Goal: Answer question/provide support

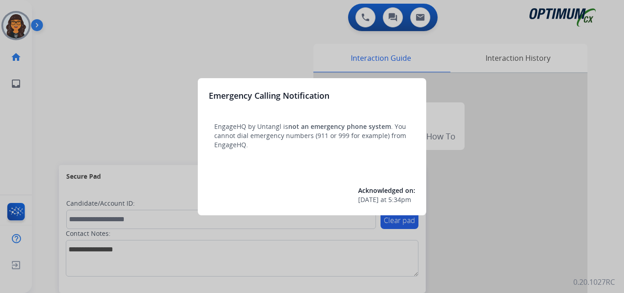
click at [59, 17] on div at bounding box center [312, 146] width 624 height 293
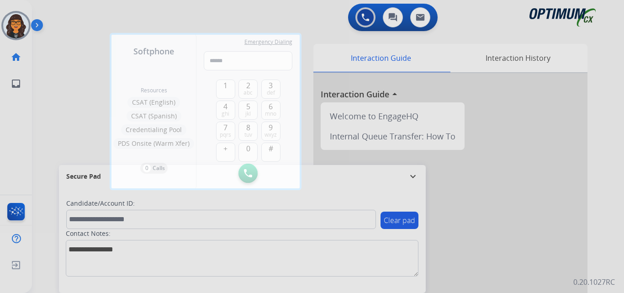
click at [59, 17] on div at bounding box center [312, 146] width 624 height 293
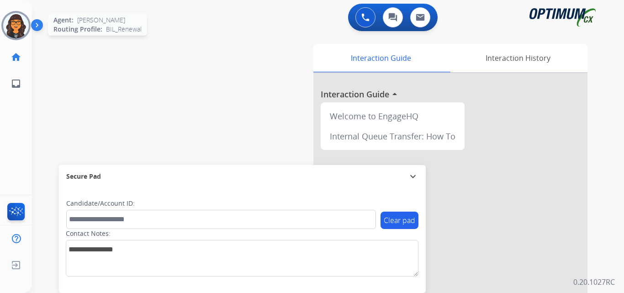
click at [11, 25] on img at bounding box center [16, 26] width 26 height 26
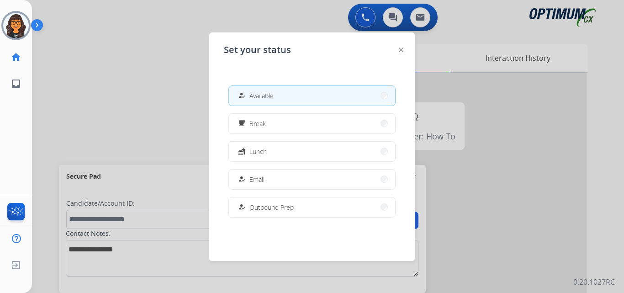
click at [400, 47] on div at bounding box center [401, 49] width 5 height 11
click at [401, 51] on img at bounding box center [401, 49] width 5 height 5
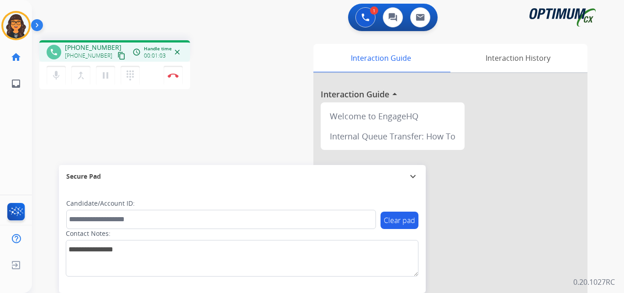
click at [116, 51] on button "content_copy" at bounding box center [121, 55] width 11 height 11
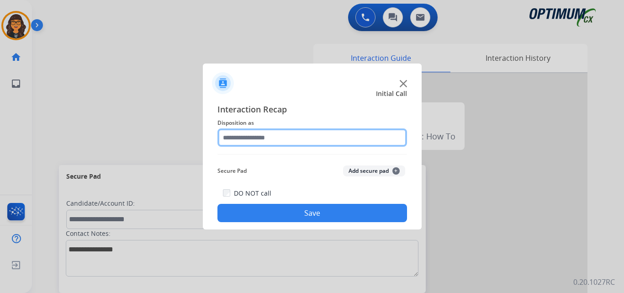
click at [251, 130] on input "text" at bounding box center [311, 137] width 189 height 18
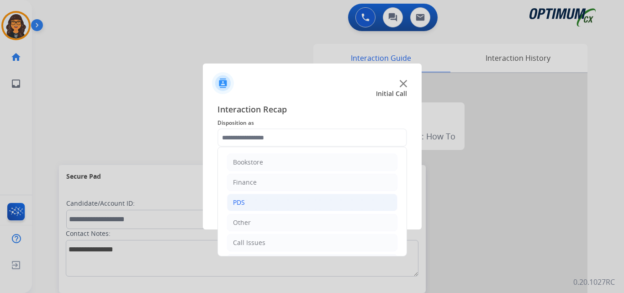
click at [249, 204] on li "PDS" at bounding box center [312, 202] width 170 height 17
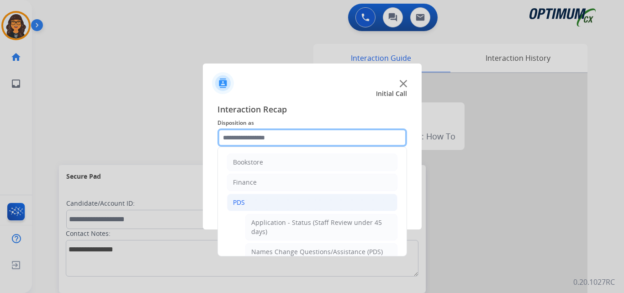
scroll to position [46, 0]
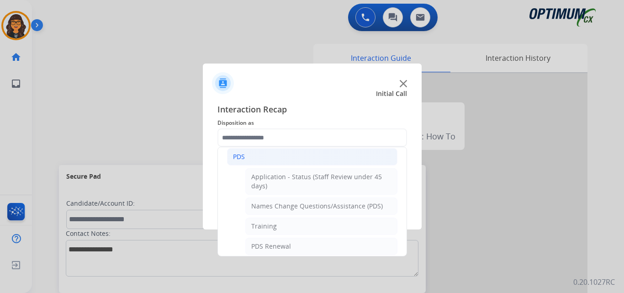
drag, startPoint x: 230, startPoint y: 155, endPoint x: 245, endPoint y: 159, distance: 16.1
click at [230, 156] on li "PDS" at bounding box center [312, 156] width 170 height 17
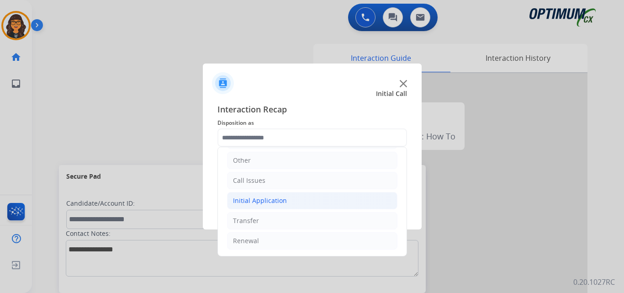
click at [259, 203] on div "Initial Application" at bounding box center [260, 200] width 54 height 9
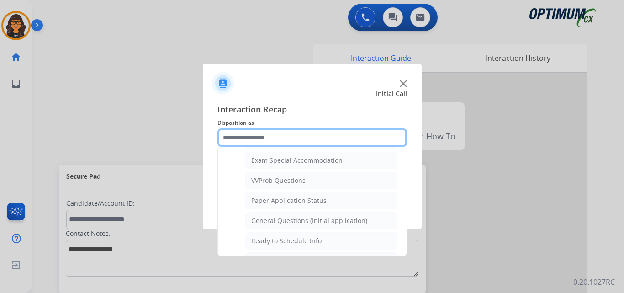
scroll to position [519, 0]
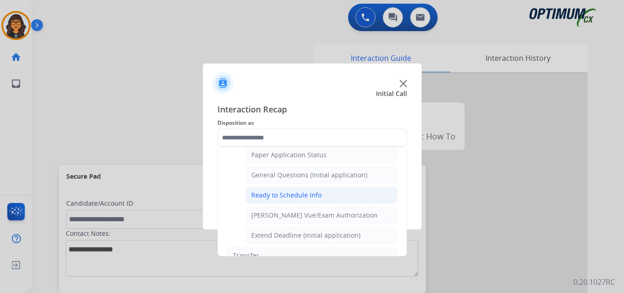
click at [309, 197] on div "Ready to Schedule Info" at bounding box center [286, 194] width 70 height 9
type input "**********"
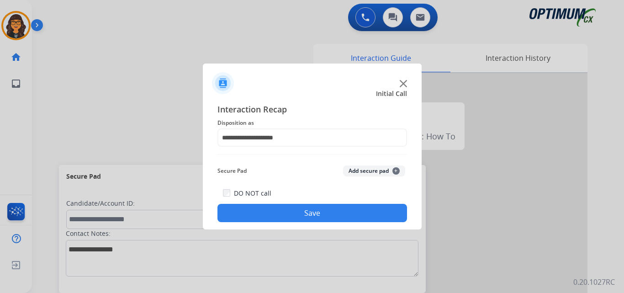
click at [317, 216] on button "Save" at bounding box center [311, 213] width 189 height 18
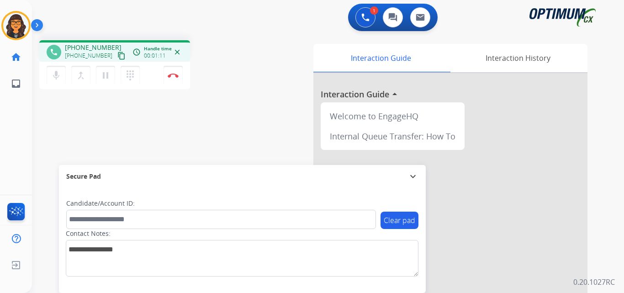
drag, startPoint x: 112, startPoint y: 52, endPoint x: 121, endPoint y: 40, distance: 15.3
click at [117, 52] on mat-icon "content_copy" at bounding box center [121, 56] width 8 height 8
click at [174, 77] on img at bounding box center [173, 75] width 11 height 5
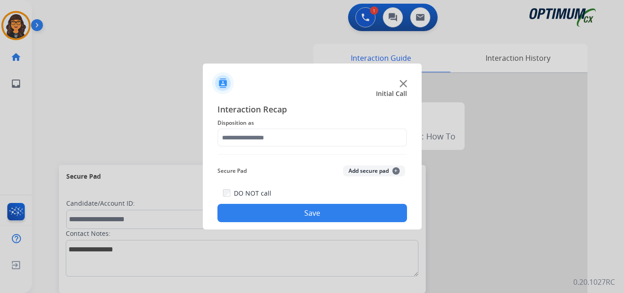
click at [261, 148] on div "Interaction Recap Disposition as Secure Pad Add secure pad + DO NOT call Save" at bounding box center [311, 162] width 189 height 119
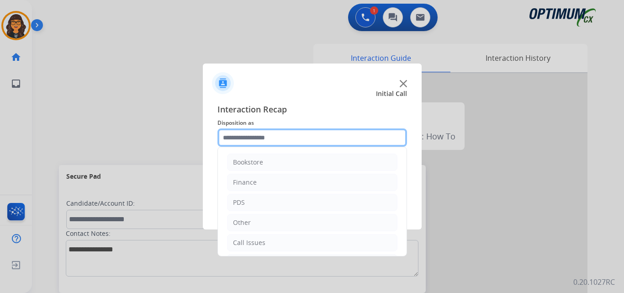
click at [259, 141] on input "text" at bounding box center [311, 137] width 189 height 18
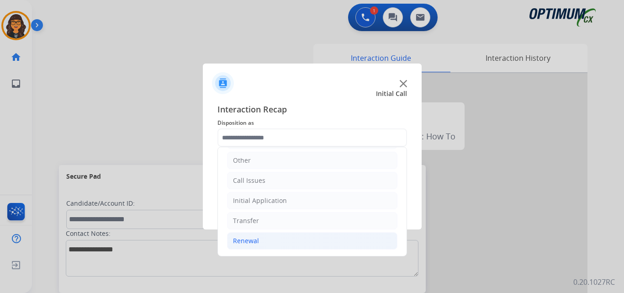
click at [249, 236] on div "Renewal" at bounding box center [246, 240] width 26 height 9
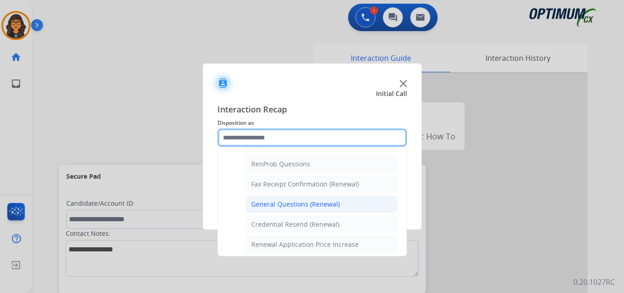
scroll to position [245, 0]
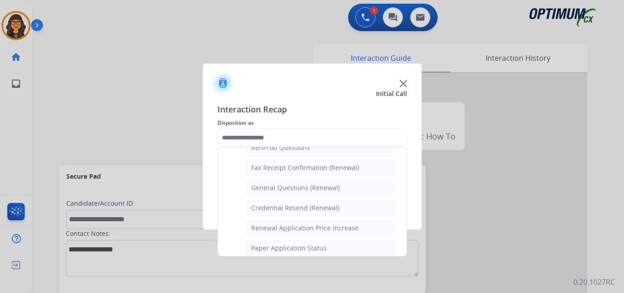
click at [302, 192] on div "General Questions (Renewal)" at bounding box center [295, 187] width 89 height 9
type input "**********"
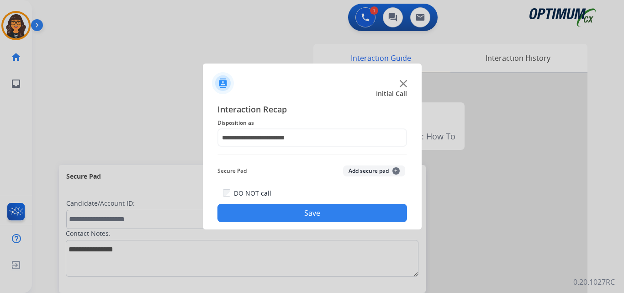
click at [296, 211] on button "Save" at bounding box center [311, 213] width 189 height 18
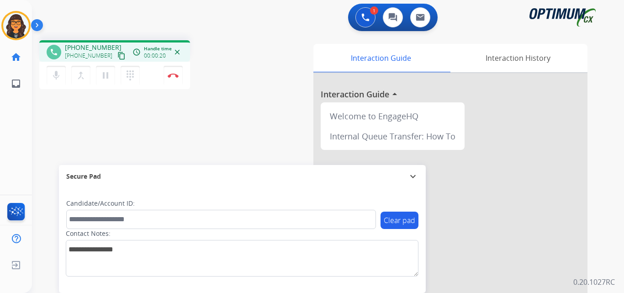
click at [117, 55] on mat-icon "content_copy" at bounding box center [121, 56] width 8 height 8
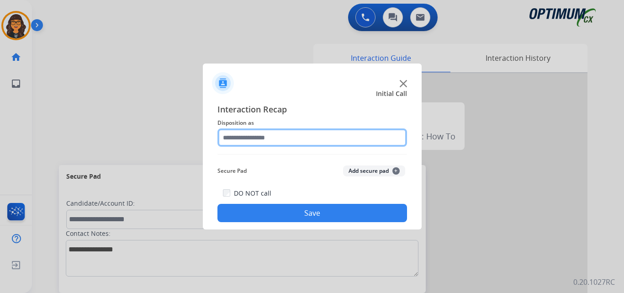
click at [246, 142] on input "text" at bounding box center [311, 137] width 189 height 18
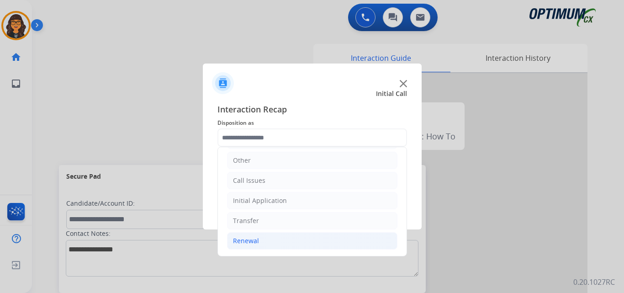
click at [248, 237] on div "Renewal" at bounding box center [246, 240] width 26 height 9
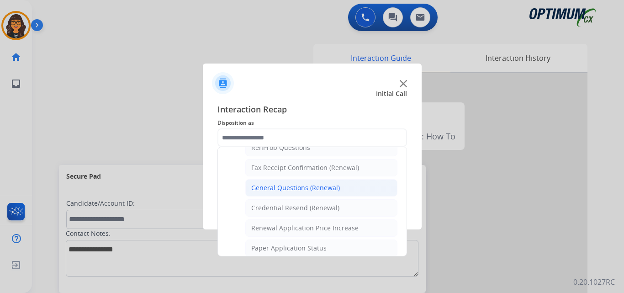
click at [284, 186] on div "General Questions (Renewal)" at bounding box center [295, 187] width 89 height 9
type input "**********"
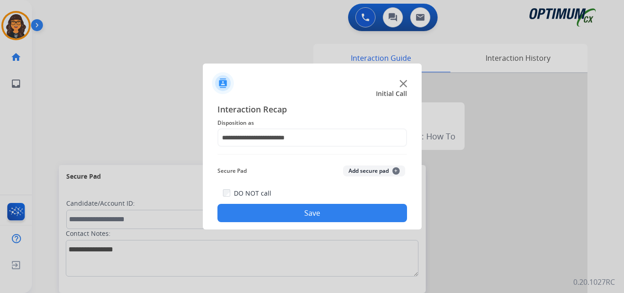
drag, startPoint x: 284, startPoint y: 209, endPoint x: 261, endPoint y: 161, distance: 53.1
click at [284, 210] on button "Save" at bounding box center [311, 213] width 189 height 18
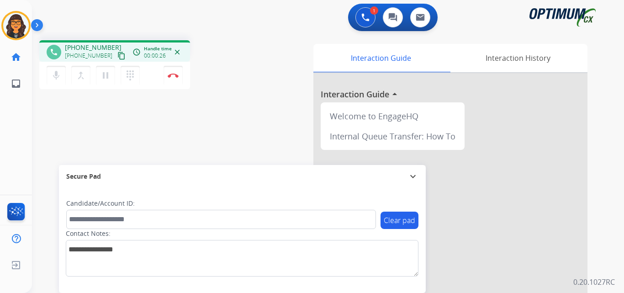
click at [117, 57] on mat-icon "content_copy" at bounding box center [121, 56] width 8 height 8
click at [174, 77] on img at bounding box center [173, 75] width 11 height 5
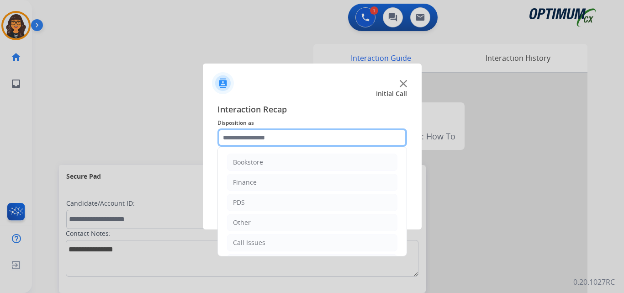
click at [267, 136] on input "text" at bounding box center [311, 137] width 189 height 18
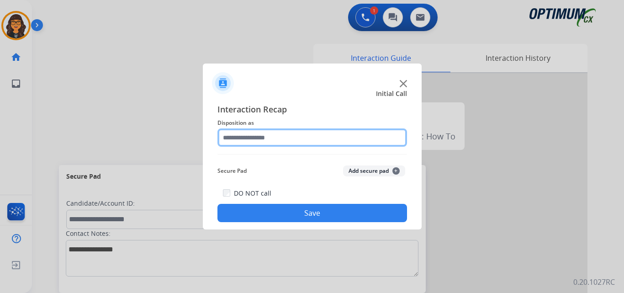
click at [278, 143] on input "text" at bounding box center [311, 137] width 189 height 18
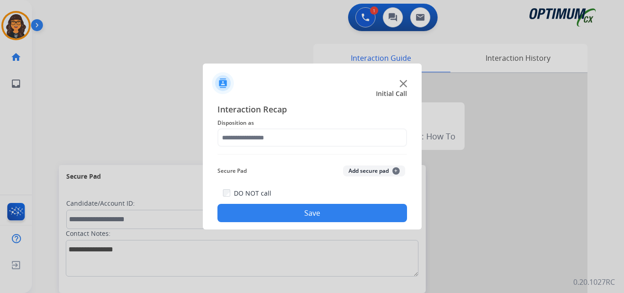
click at [287, 126] on span "Disposition as" at bounding box center [311, 122] width 189 height 11
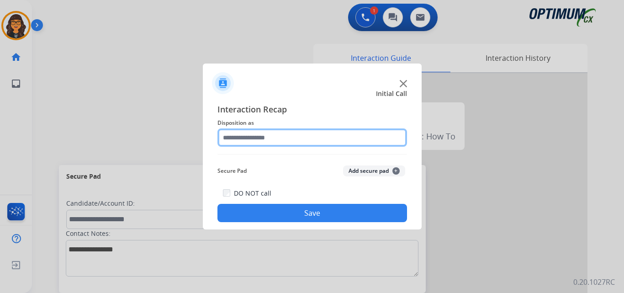
click at [263, 144] on input "text" at bounding box center [311, 137] width 189 height 18
click at [264, 135] on input "text" at bounding box center [311, 137] width 189 height 18
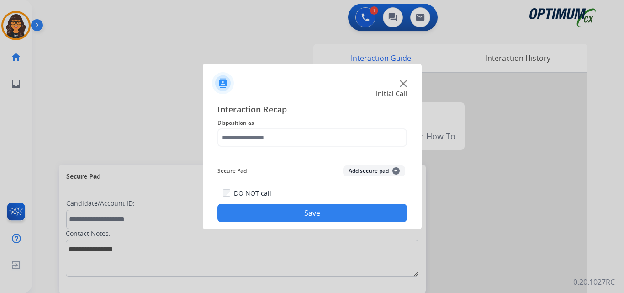
drag, startPoint x: 272, startPoint y: 104, endPoint x: 271, endPoint y: 113, distance: 9.2
click at [273, 104] on span "Interaction Recap" at bounding box center [311, 110] width 189 height 15
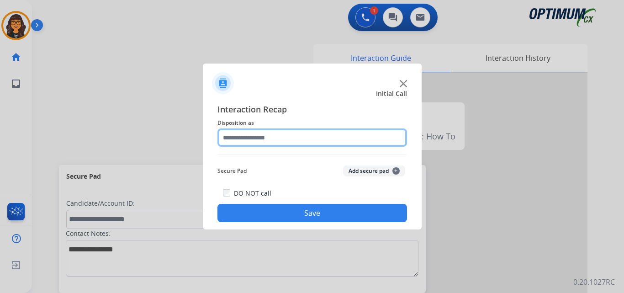
click at [269, 137] on input "text" at bounding box center [311, 137] width 189 height 18
click at [271, 142] on input "text" at bounding box center [311, 137] width 189 height 18
click at [268, 135] on input "text" at bounding box center [311, 137] width 189 height 18
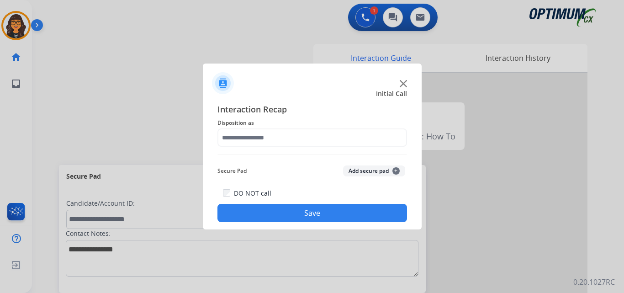
click at [295, 163] on div "Secure Pad Add secure pad +" at bounding box center [311, 171] width 189 height 18
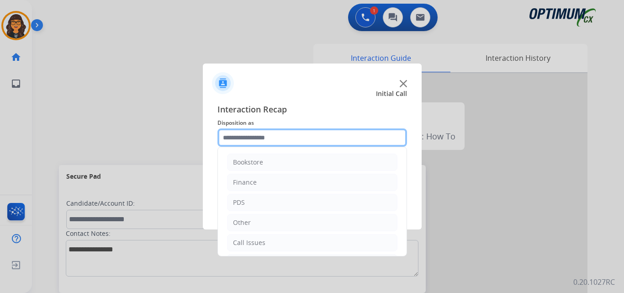
click at [270, 137] on input "text" at bounding box center [311, 137] width 189 height 18
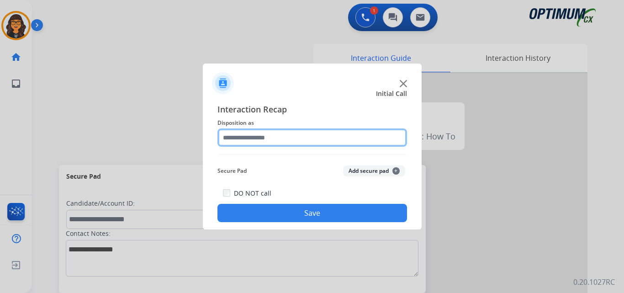
click at [250, 128] on input "text" at bounding box center [311, 137] width 189 height 18
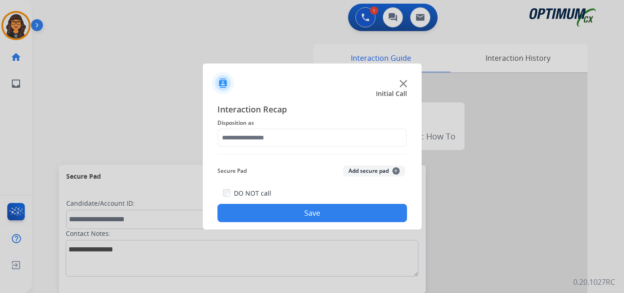
click at [259, 110] on span "Interaction Recap" at bounding box center [311, 110] width 189 height 15
click at [257, 151] on div "Interaction Recap Disposition as Secure Pad Add secure pad + DO NOT call Save" at bounding box center [311, 162] width 189 height 119
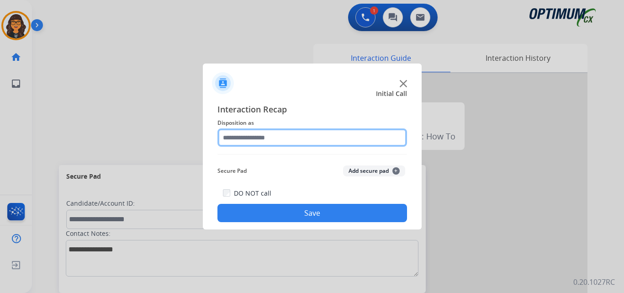
click at [259, 143] on input "text" at bounding box center [311, 137] width 189 height 18
click at [266, 137] on input "text" at bounding box center [311, 137] width 189 height 18
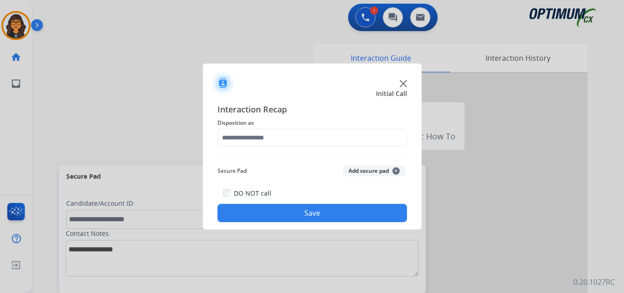
click at [266, 165] on div "Secure Pad Add secure pad +" at bounding box center [311, 171] width 189 height 18
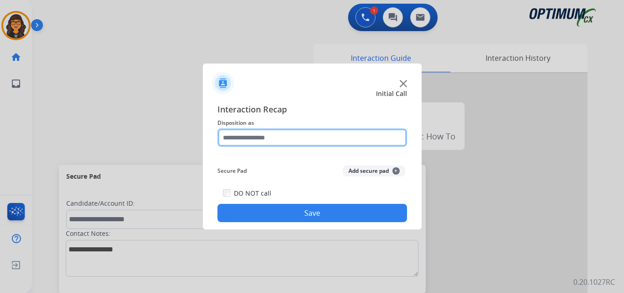
click at [265, 128] on input "text" at bounding box center [311, 137] width 189 height 18
click at [336, 137] on input "text" at bounding box center [311, 137] width 189 height 18
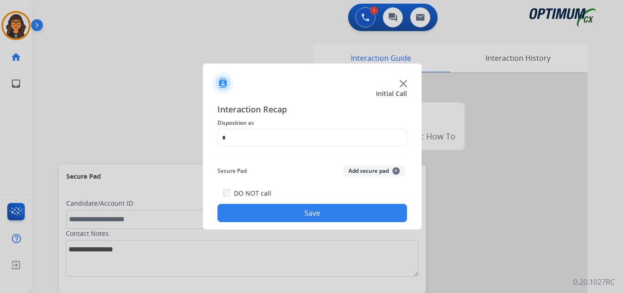
click at [300, 113] on span "Interaction Recap" at bounding box center [311, 110] width 189 height 15
click at [256, 163] on div "Interaction Recap Disposition as Secure Pad Add secure pad + DO NOT call Save" at bounding box center [311, 162] width 189 height 119
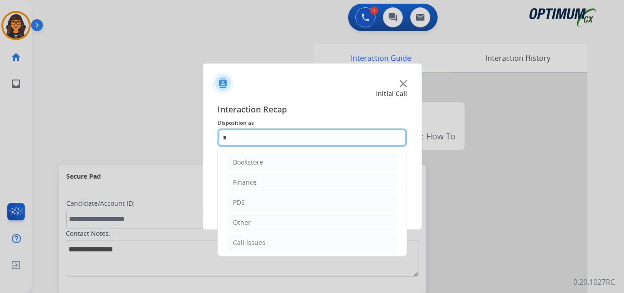
click at [225, 131] on input "text" at bounding box center [311, 137] width 189 height 18
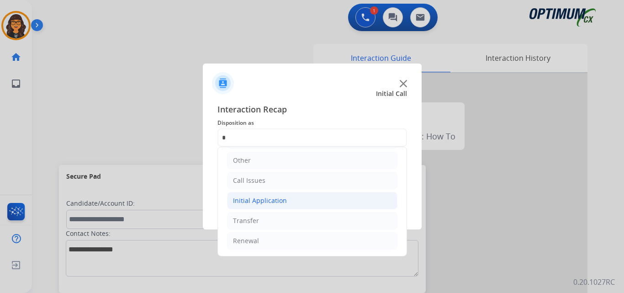
click at [252, 200] on div "Initial Application" at bounding box center [260, 200] width 54 height 9
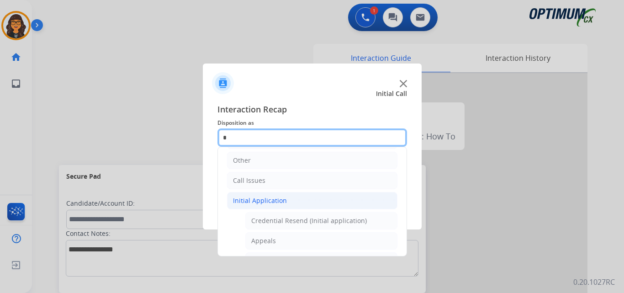
scroll to position [108, 0]
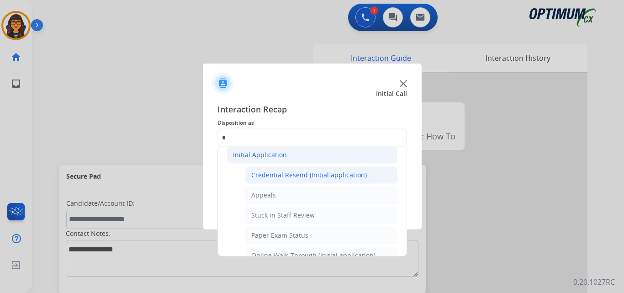
click at [294, 177] on div "Credential Resend (Initial application)" at bounding box center [309, 174] width 116 height 9
type input "**********"
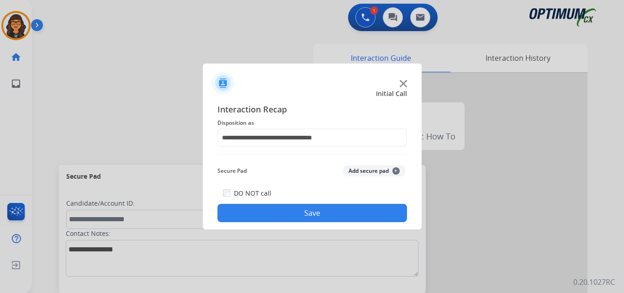
click at [299, 214] on button "Save" at bounding box center [311, 213] width 189 height 18
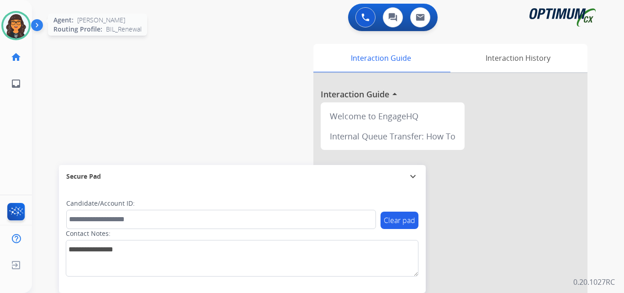
click at [15, 31] on img at bounding box center [16, 26] width 26 height 26
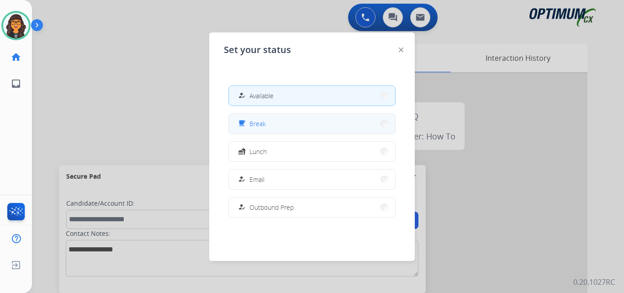
click at [266, 120] on span "Break" at bounding box center [257, 124] width 16 height 10
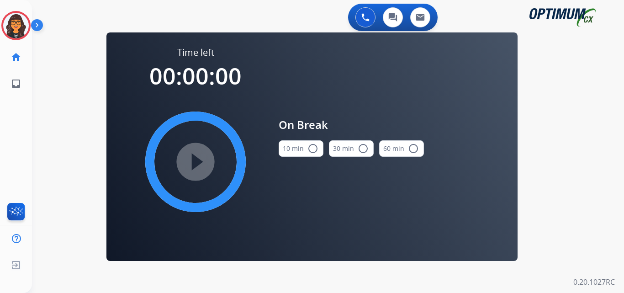
click at [301, 142] on button "10 min radio_button_unchecked" at bounding box center [301, 148] width 45 height 16
drag, startPoint x: 204, startPoint y: 156, endPoint x: 263, endPoint y: 148, distance: 59.9
click at [201, 156] on mat-icon "play_circle_filled" at bounding box center [195, 161] width 11 height 11
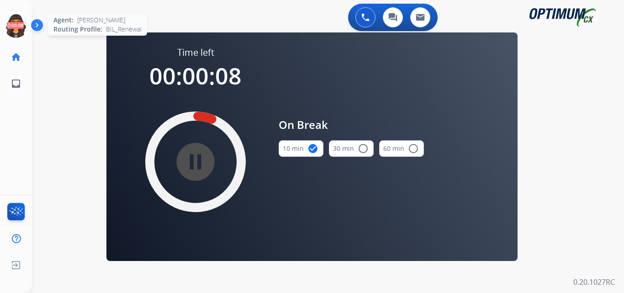
click at [17, 26] on icon at bounding box center [16, 26] width 30 height 30
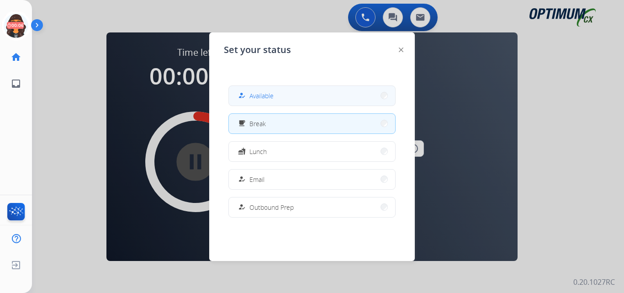
click at [296, 97] on button "how_to_reg Available" at bounding box center [312, 96] width 166 height 20
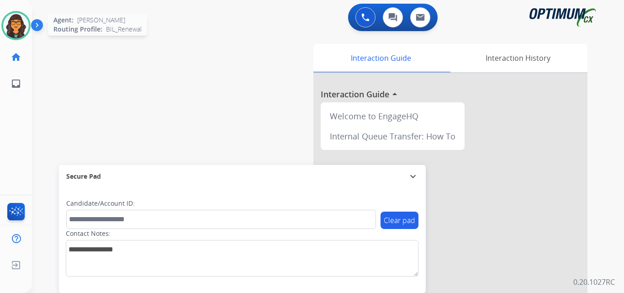
click at [14, 29] on img at bounding box center [16, 26] width 26 height 26
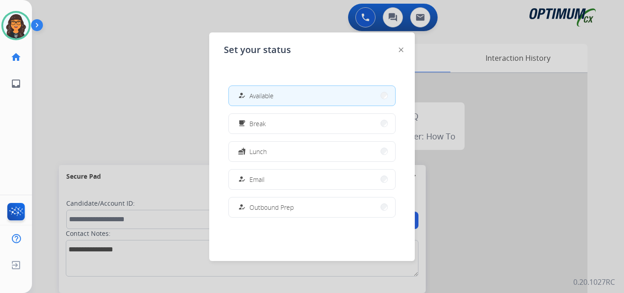
click at [400, 50] on img at bounding box center [401, 49] width 5 height 5
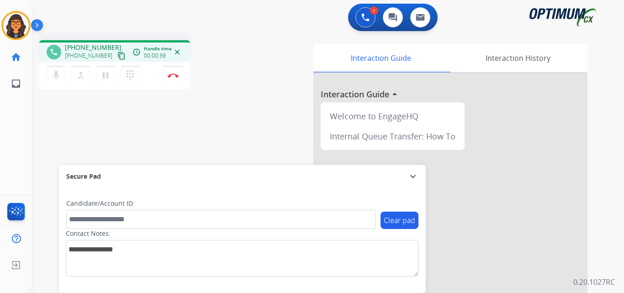
click at [117, 56] on mat-icon "content_copy" at bounding box center [121, 56] width 8 height 8
click at [174, 74] on img at bounding box center [173, 75] width 11 height 5
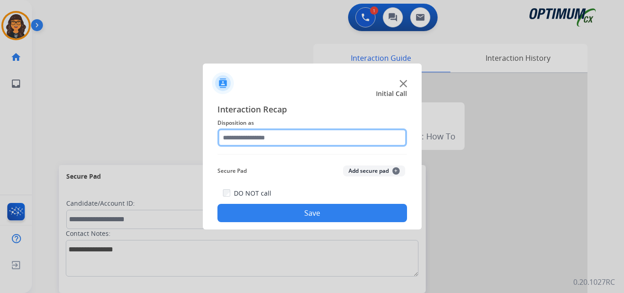
click at [265, 135] on input "text" at bounding box center [311, 137] width 189 height 18
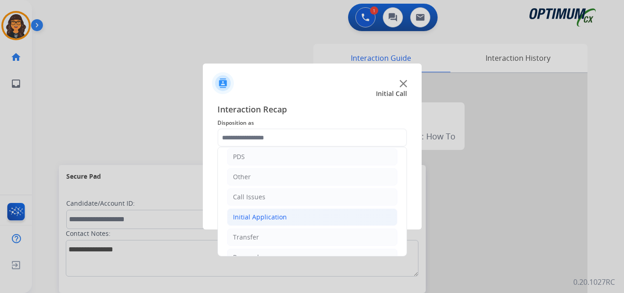
click at [255, 215] on div "Initial Application" at bounding box center [260, 216] width 54 height 9
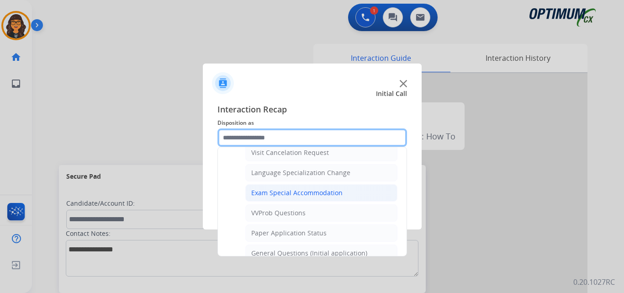
scroll to position [457, 0]
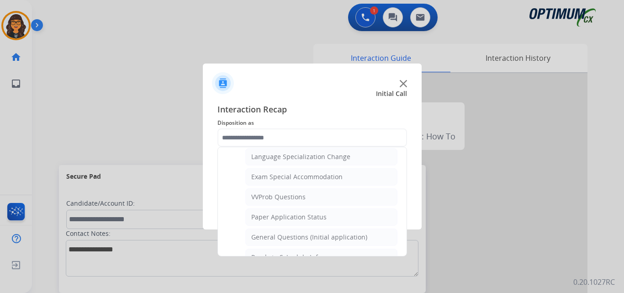
click at [298, 234] on div "General Questions (Initial application)" at bounding box center [309, 236] width 116 height 9
type input "**********"
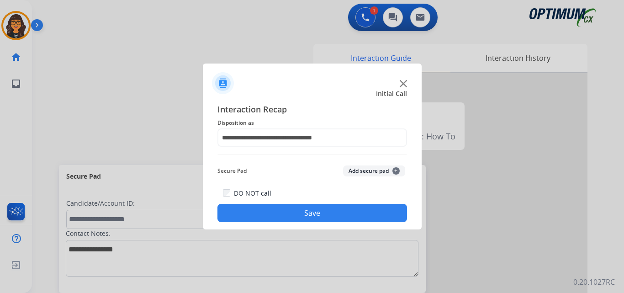
click at [300, 231] on div at bounding box center [312, 146] width 624 height 293
drag, startPoint x: 306, startPoint y: 221, endPoint x: 289, endPoint y: 203, distance: 24.9
click at [306, 220] on button "Save" at bounding box center [311, 213] width 189 height 18
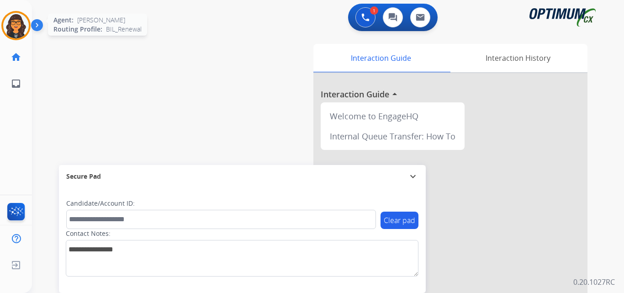
click at [15, 25] on img at bounding box center [16, 26] width 26 height 26
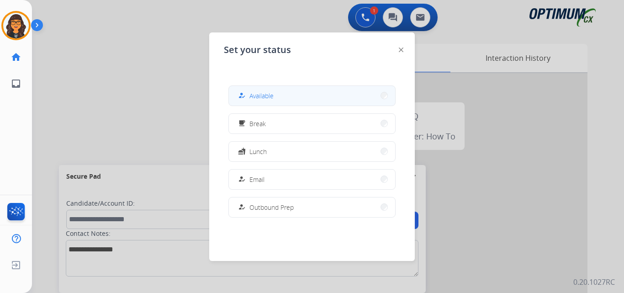
click at [310, 105] on button "how_to_reg Available" at bounding box center [312, 96] width 166 height 20
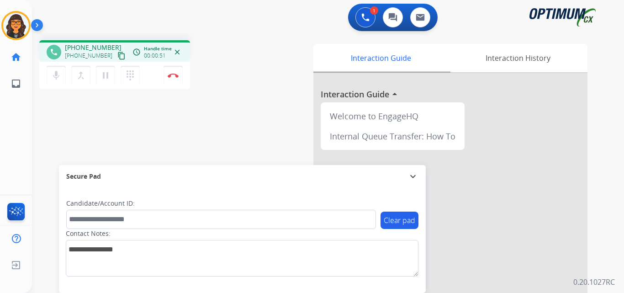
click at [117, 57] on mat-icon "content_copy" at bounding box center [121, 56] width 8 height 8
click at [117, 54] on mat-icon "content_copy" at bounding box center [121, 56] width 8 height 8
click at [171, 78] on button "Disconnect" at bounding box center [172, 75] width 19 height 19
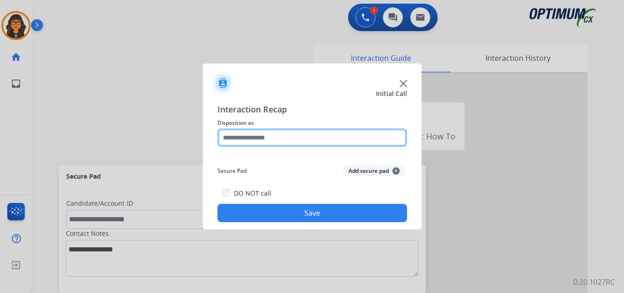
click at [262, 140] on input "text" at bounding box center [311, 137] width 189 height 18
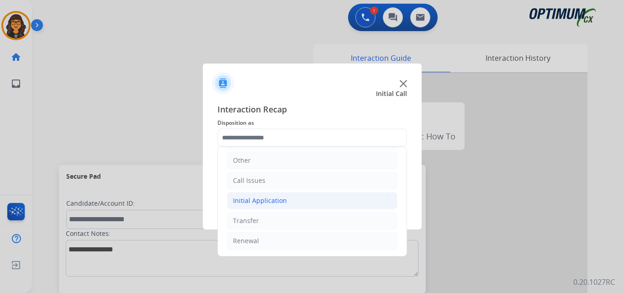
drag, startPoint x: 258, startPoint y: 200, endPoint x: 273, endPoint y: 200, distance: 15.5
click at [258, 200] on div "Initial Application" at bounding box center [260, 200] width 54 height 9
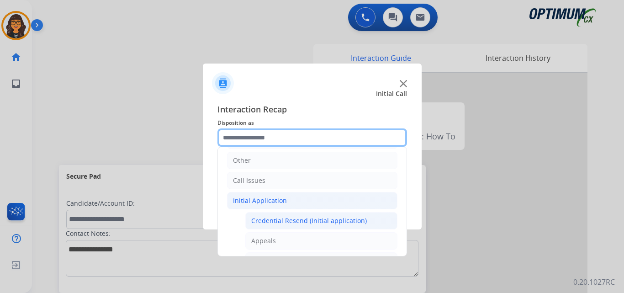
scroll to position [108, 0]
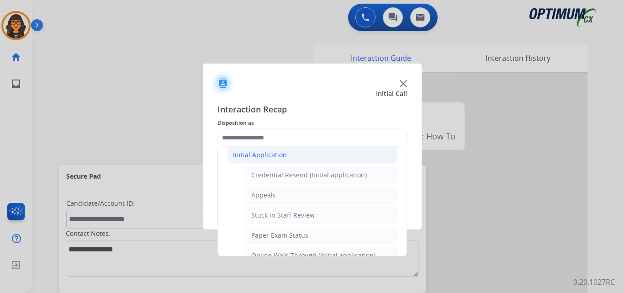
click at [266, 191] on div "Appeals" at bounding box center [263, 194] width 25 height 9
type input "*******"
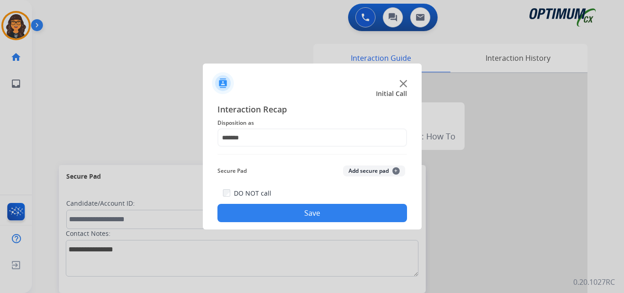
click at [283, 217] on button "Save" at bounding box center [311, 213] width 189 height 18
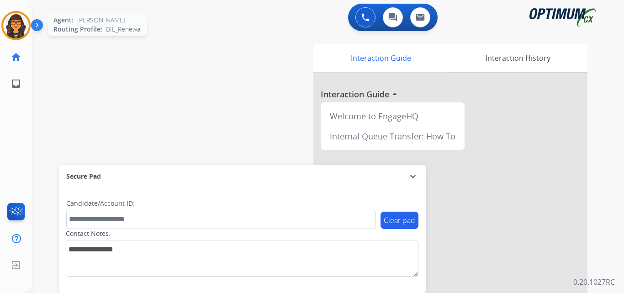
click at [9, 36] on div at bounding box center [15, 25] width 29 height 29
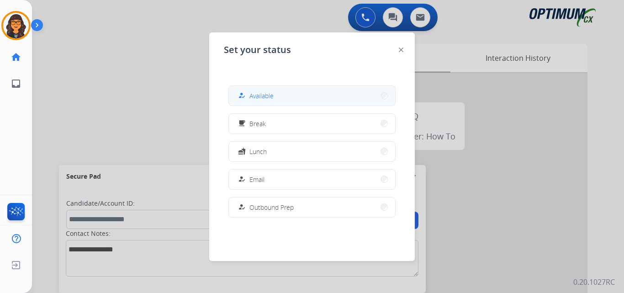
click at [266, 85] on div "how_to_reg Available" at bounding box center [311, 95] width 167 height 21
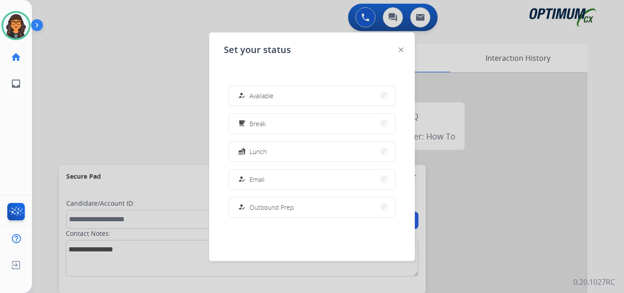
click at [126, 71] on div at bounding box center [312, 146] width 624 height 293
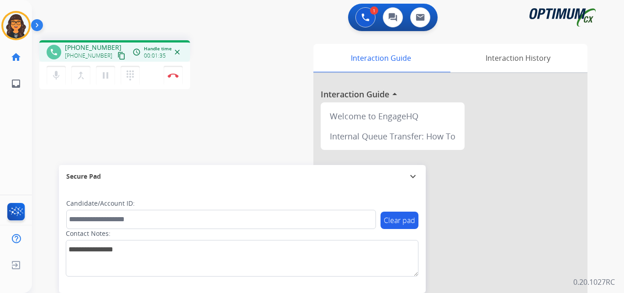
drag, startPoint x: 112, startPoint y: 58, endPoint x: 108, endPoint y: 57, distance: 4.6
click at [117, 58] on mat-icon "content_copy" at bounding box center [121, 56] width 8 height 8
click at [170, 75] on img at bounding box center [173, 75] width 11 height 5
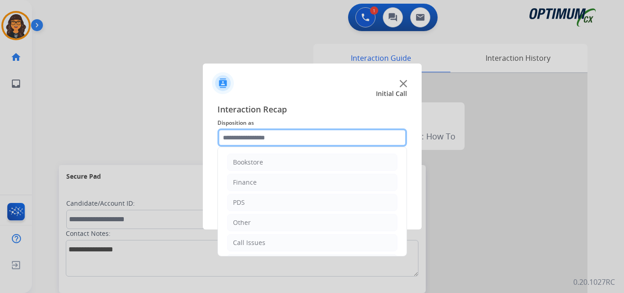
click at [274, 138] on input "text" at bounding box center [311, 137] width 189 height 18
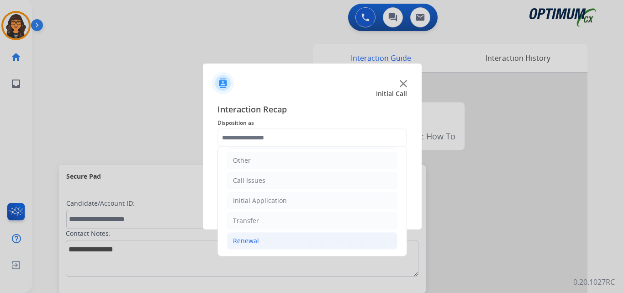
click at [240, 240] on div "Renewal" at bounding box center [246, 240] width 26 height 9
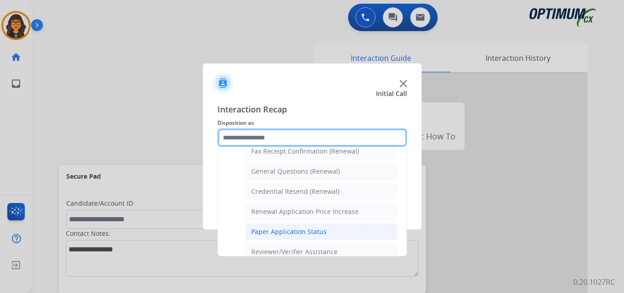
scroll to position [307, 0]
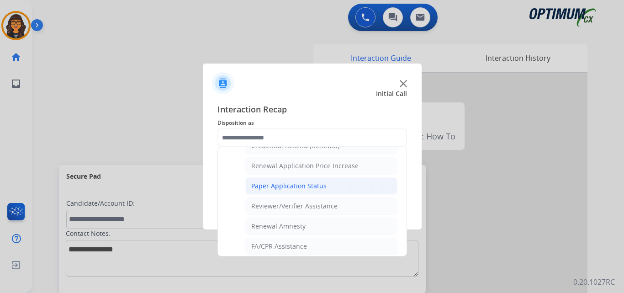
click at [294, 190] on div "Paper Application Status" at bounding box center [288, 185] width 75 height 9
type input "**********"
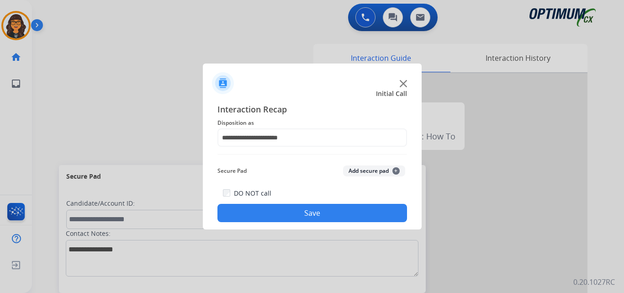
click at [289, 216] on button "Save" at bounding box center [311, 213] width 189 height 18
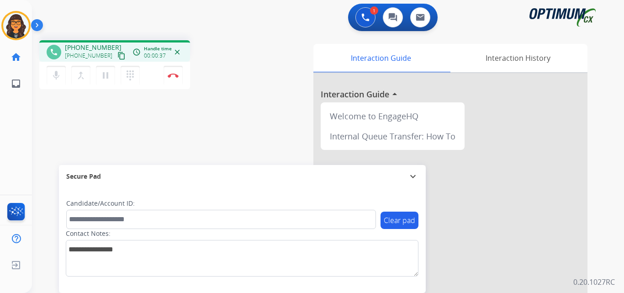
click at [117, 58] on mat-icon "content_copy" at bounding box center [121, 56] width 8 height 8
click at [176, 76] on img at bounding box center [173, 75] width 11 height 5
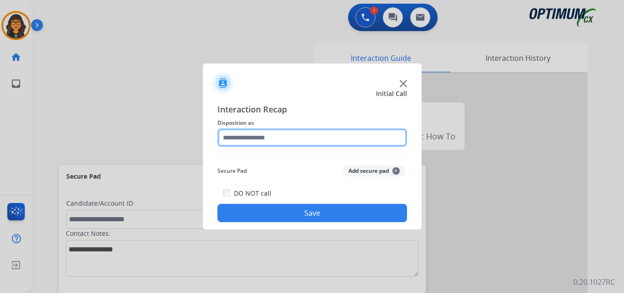
click at [300, 141] on input "text" at bounding box center [311, 137] width 189 height 18
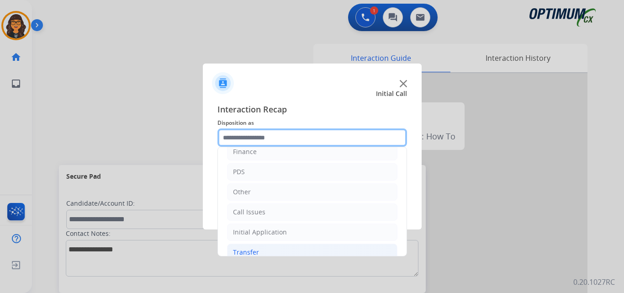
scroll to position [62, 0]
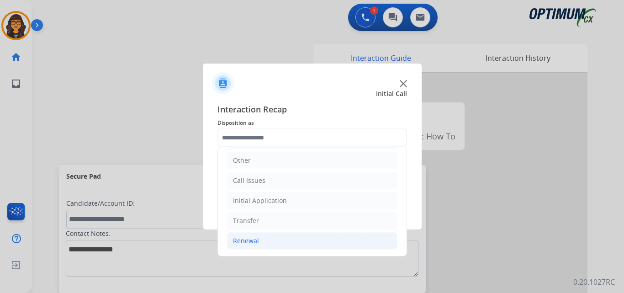
click at [245, 240] on div "Renewal" at bounding box center [246, 240] width 26 height 9
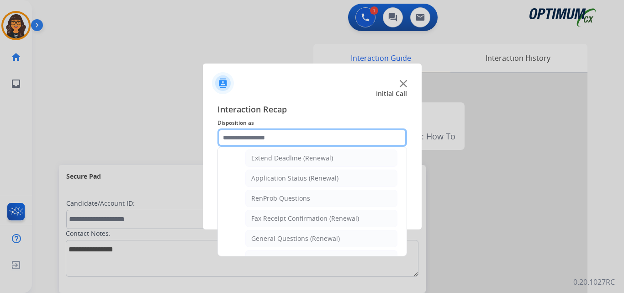
scroll to position [199, 0]
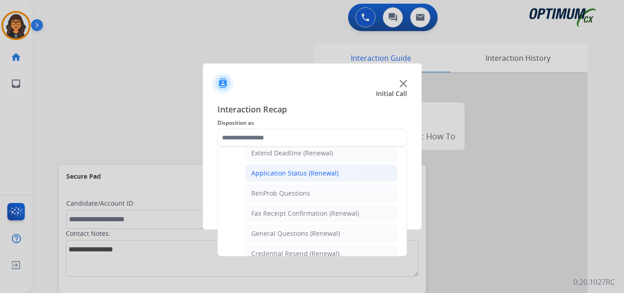
click at [292, 172] on div "Application Status (Renewal)" at bounding box center [294, 172] width 87 height 9
type input "**********"
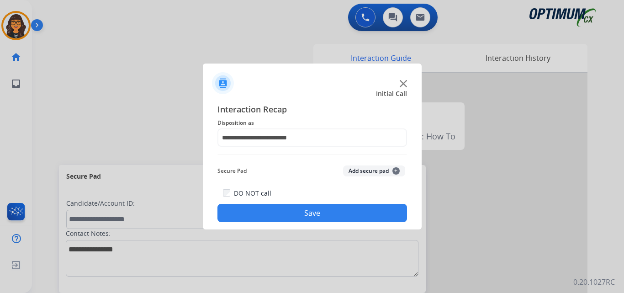
drag, startPoint x: 296, startPoint y: 215, endPoint x: 291, endPoint y: 198, distance: 17.2
click at [297, 215] on button "Save" at bounding box center [311, 213] width 189 height 18
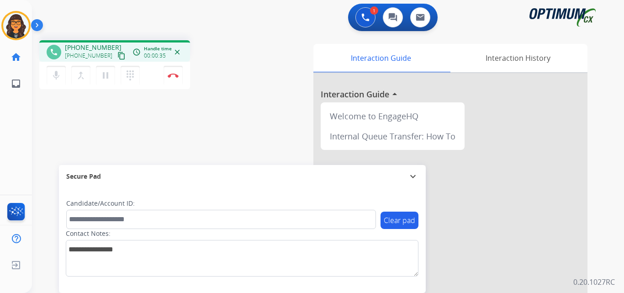
click at [117, 56] on mat-icon "content_copy" at bounding box center [121, 56] width 8 height 8
click at [174, 75] on img at bounding box center [173, 75] width 11 height 5
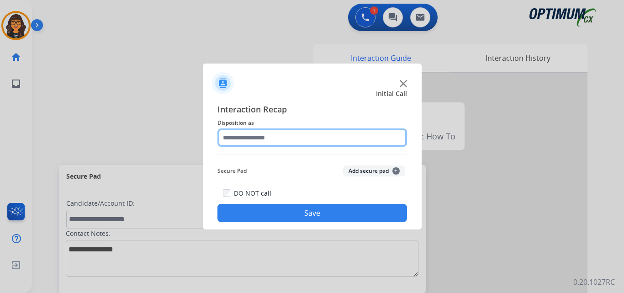
click at [247, 142] on input "text" at bounding box center [311, 137] width 189 height 18
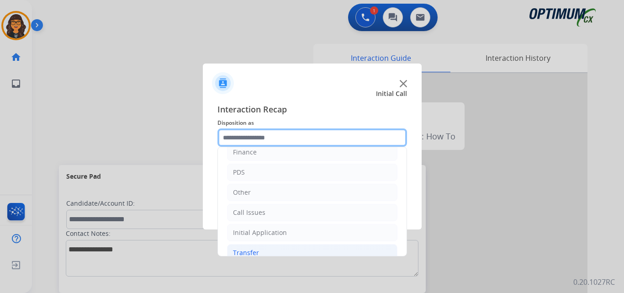
scroll to position [62, 0]
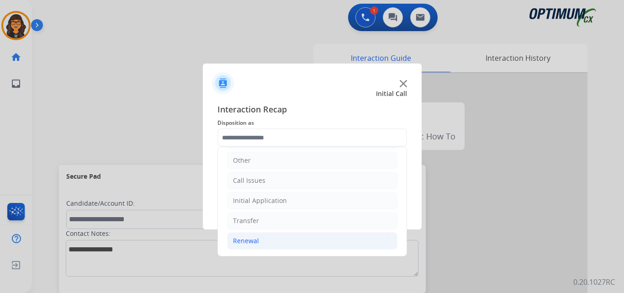
click at [238, 238] on div "Renewal" at bounding box center [246, 240] width 26 height 9
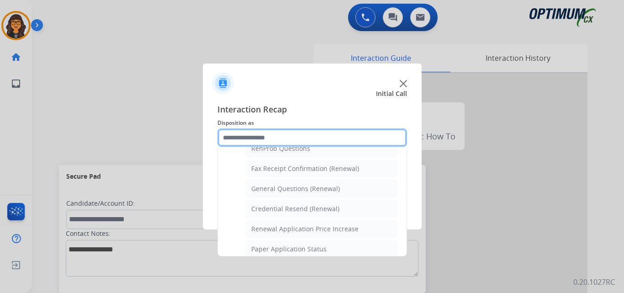
scroll to position [245, 0]
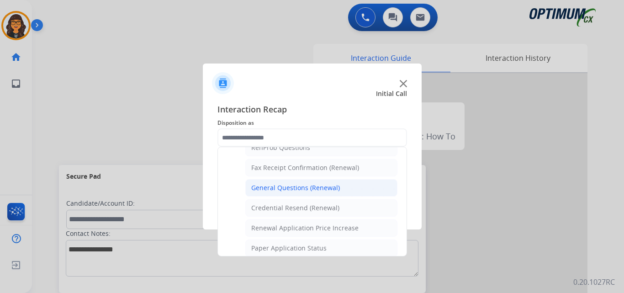
click at [305, 186] on div "General Questions (Renewal)" at bounding box center [295, 187] width 89 height 9
type input "**********"
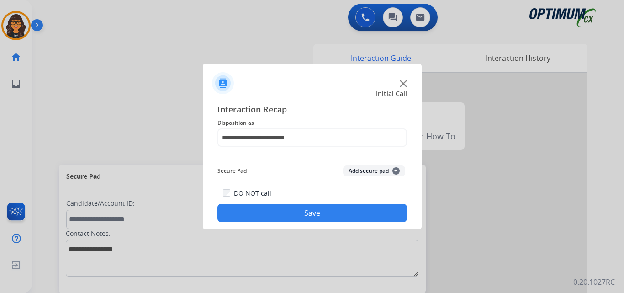
click at [307, 212] on button "Save" at bounding box center [311, 213] width 189 height 18
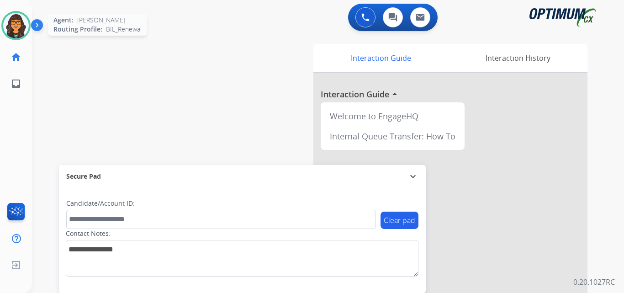
click at [22, 17] on img at bounding box center [16, 26] width 26 height 26
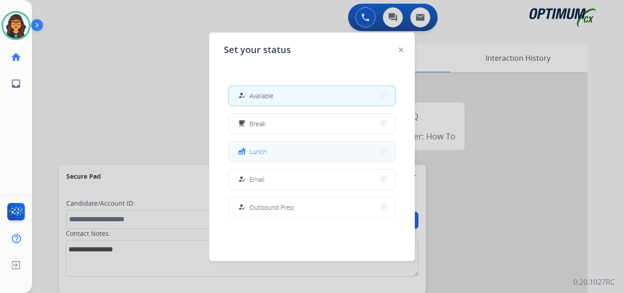
click at [262, 154] on span "Lunch" at bounding box center [257, 152] width 17 height 10
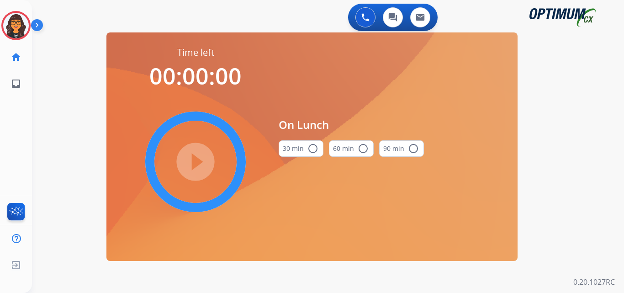
click at [301, 146] on button "30 min radio_button_unchecked" at bounding box center [301, 148] width 45 height 16
click at [191, 156] on mat-icon "play_circle_filled" at bounding box center [195, 161] width 11 height 11
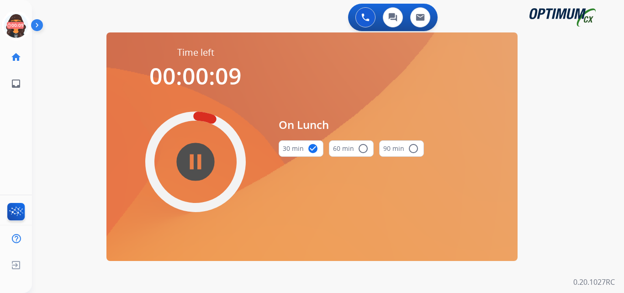
drag, startPoint x: 17, startPoint y: 24, endPoint x: 42, endPoint y: 26, distance: 25.7
click at [17, 24] on icon at bounding box center [16, 26] width 30 height 30
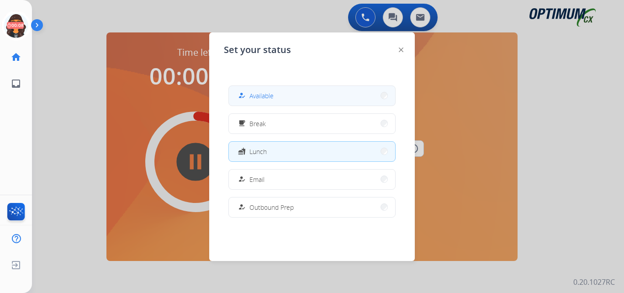
click at [266, 92] on span "Available" at bounding box center [261, 96] width 24 height 10
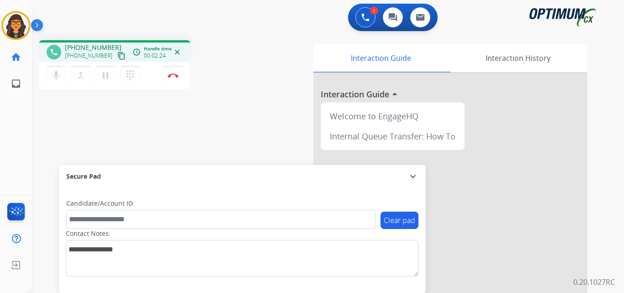
click at [117, 57] on mat-icon "content_copy" at bounding box center [121, 56] width 8 height 8
click at [103, 76] on mat-icon "pause" at bounding box center [105, 75] width 11 height 11
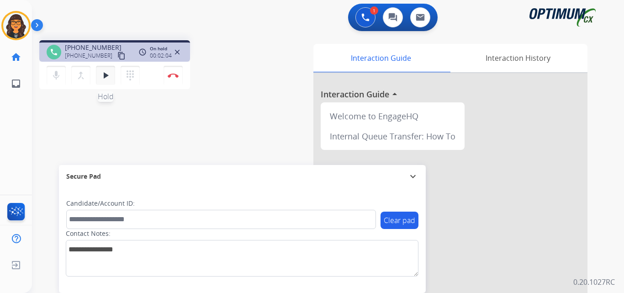
click at [105, 74] on mat-icon "play_arrow" at bounding box center [105, 75] width 11 height 11
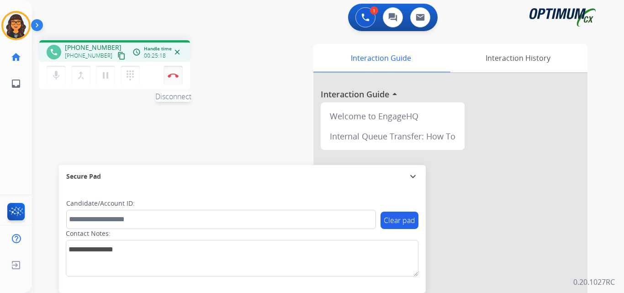
click at [176, 73] on img at bounding box center [173, 75] width 11 height 5
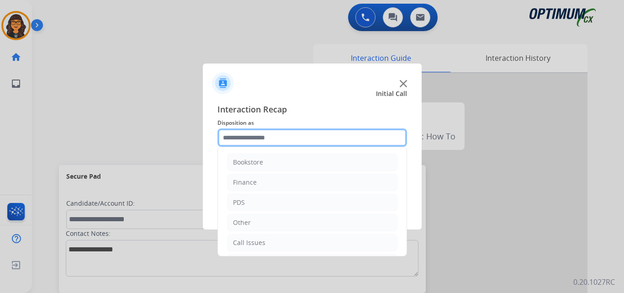
click at [259, 141] on input "text" at bounding box center [311, 137] width 189 height 18
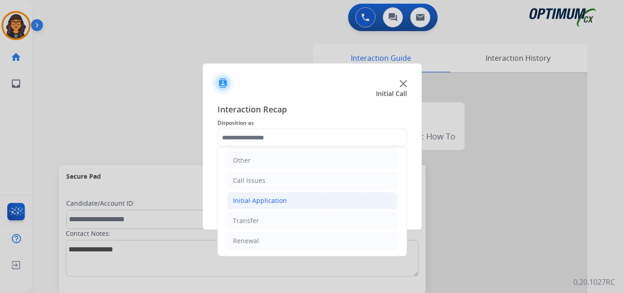
click at [258, 200] on div "Initial Application" at bounding box center [260, 200] width 54 height 9
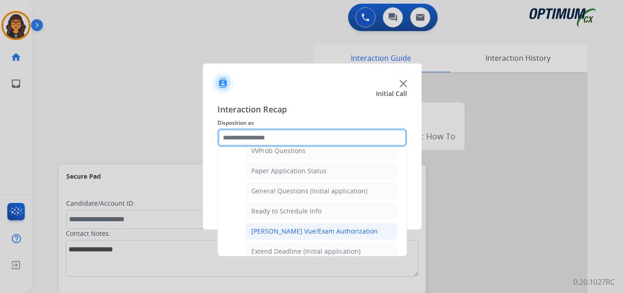
scroll to position [519, 0]
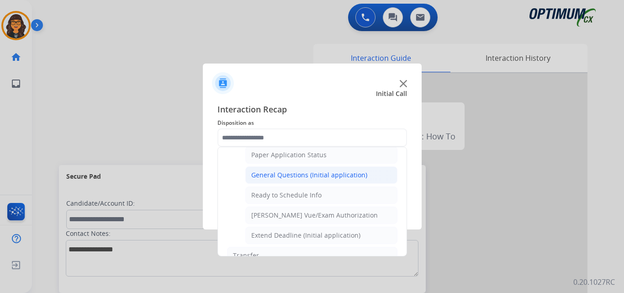
click at [314, 175] on div "General Questions (Initial application)" at bounding box center [309, 174] width 116 height 9
type input "**********"
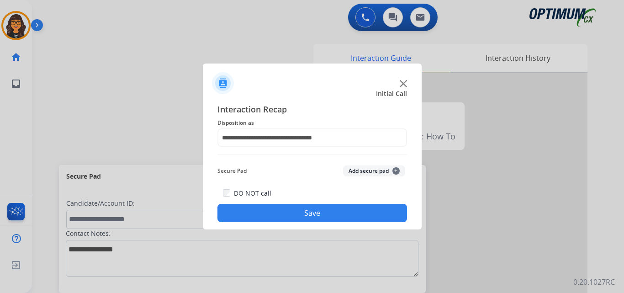
click at [310, 212] on button "Save" at bounding box center [311, 213] width 189 height 18
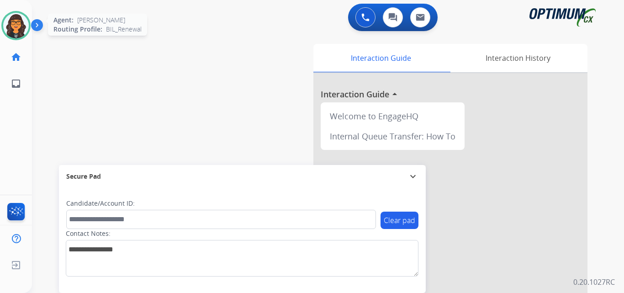
click at [19, 25] on img at bounding box center [16, 26] width 26 height 26
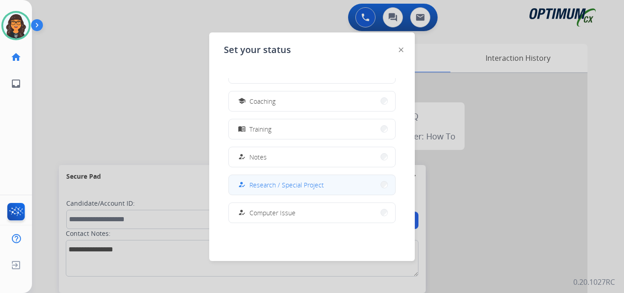
scroll to position [137, 0]
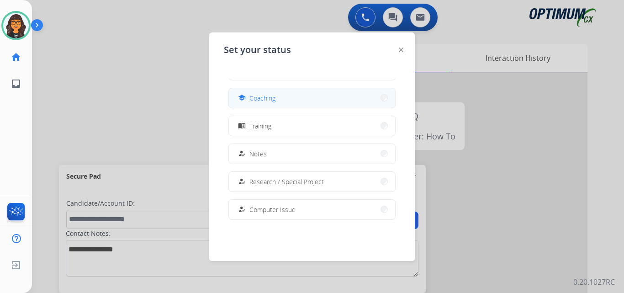
click at [261, 104] on button "school Coaching" at bounding box center [312, 98] width 166 height 20
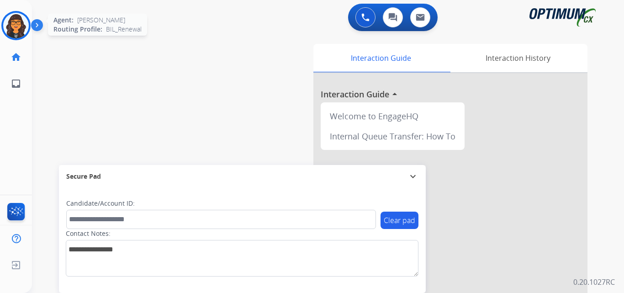
click at [13, 21] on img at bounding box center [16, 26] width 26 height 26
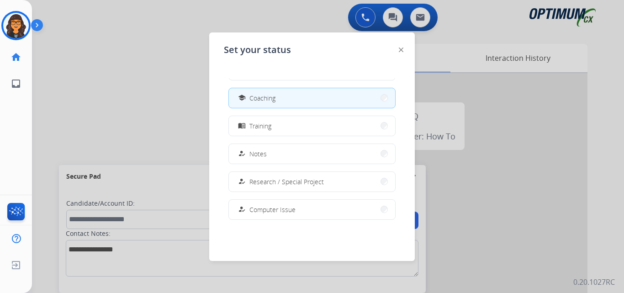
click at [400, 51] on img at bounding box center [401, 49] width 5 height 5
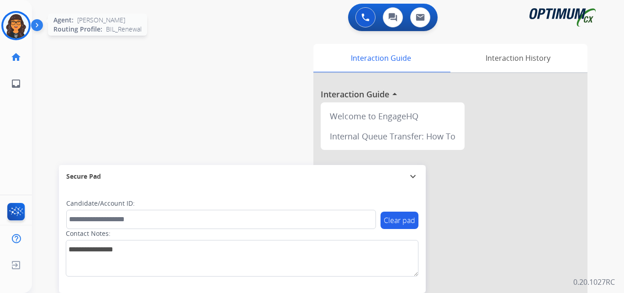
click at [17, 26] on img at bounding box center [16, 26] width 26 height 26
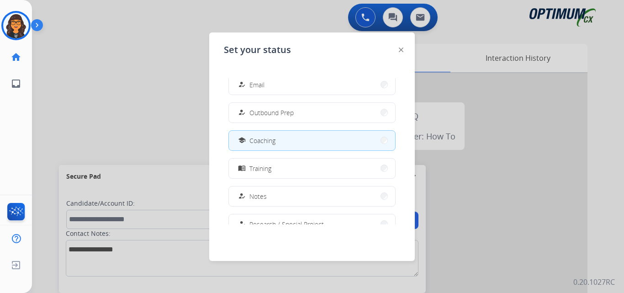
scroll to position [91, 0]
click at [403, 50] on img at bounding box center [401, 49] width 5 height 5
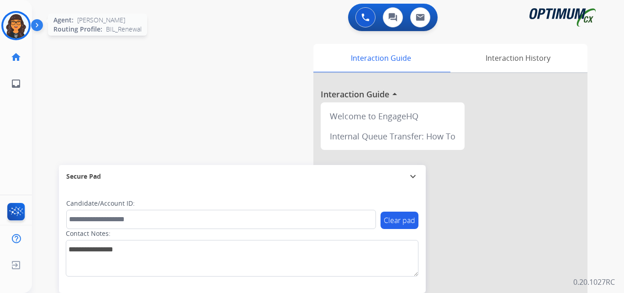
click at [16, 19] on img at bounding box center [16, 26] width 26 height 26
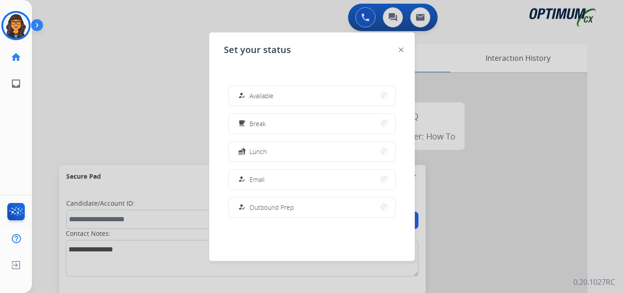
click at [259, 96] on span "Available" at bounding box center [261, 96] width 24 height 10
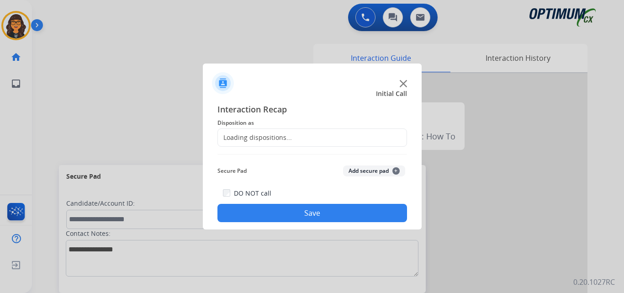
click at [172, 74] on div at bounding box center [312, 146] width 624 height 293
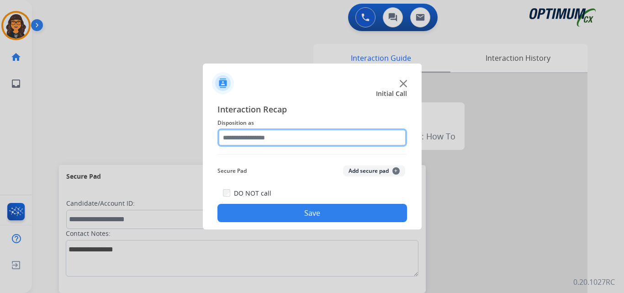
click at [245, 132] on input "text" at bounding box center [311, 137] width 189 height 18
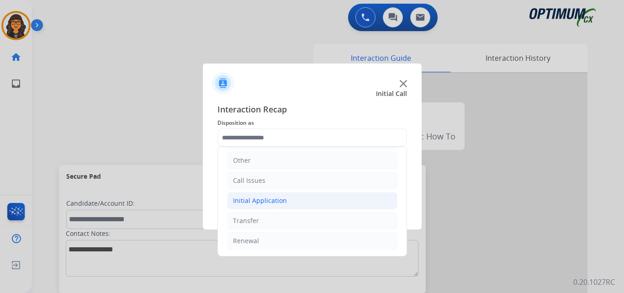
click at [260, 194] on li "Initial Application" at bounding box center [312, 200] width 170 height 17
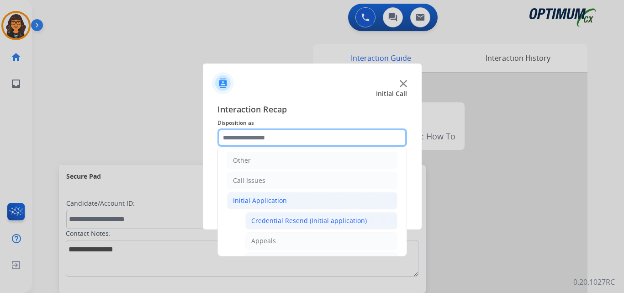
scroll to position [0, 0]
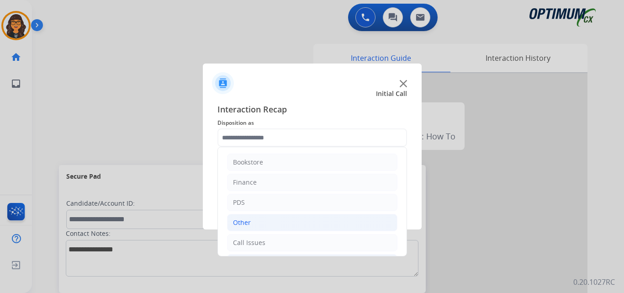
click at [245, 223] on div "Other" at bounding box center [242, 222] width 18 height 9
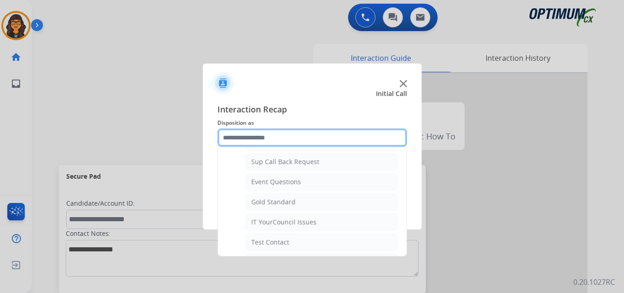
scroll to position [137, 0]
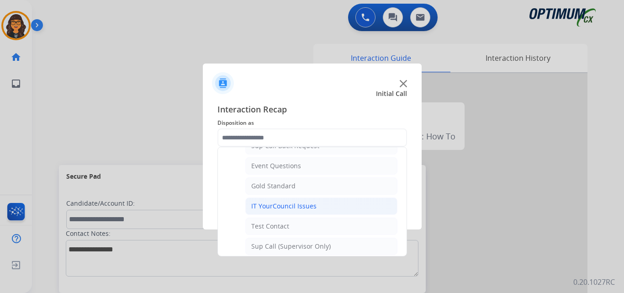
click at [278, 205] on div "IT YourCouncil Issues" at bounding box center [283, 205] width 65 height 9
type input "**********"
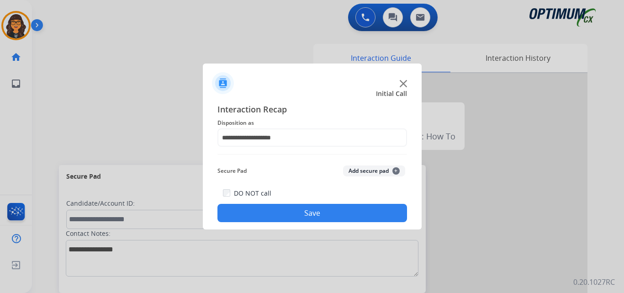
click at [287, 211] on button "Save" at bounding box center [311, 213] width 189 height 18
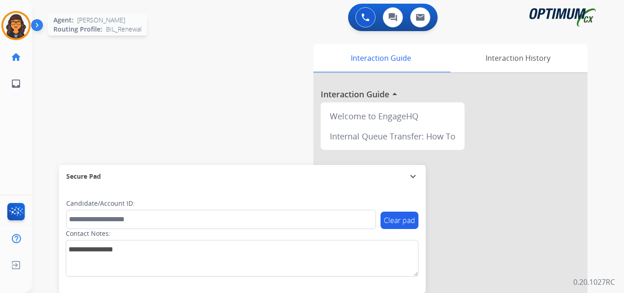
click at [19, 11] on div at bounding box center [15, 25] width 29 height 29
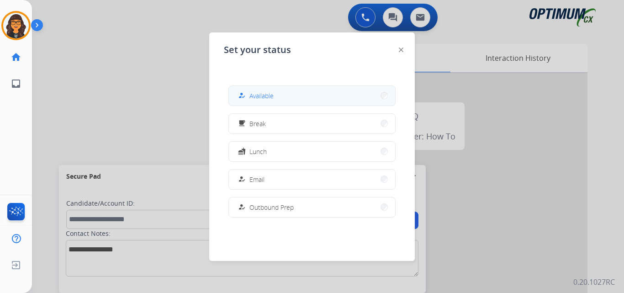
click at [257, 90] on div "how_to_reg Available" at bounding box center [254, 95] width 37 height 11
